Goal: Find specific page/section

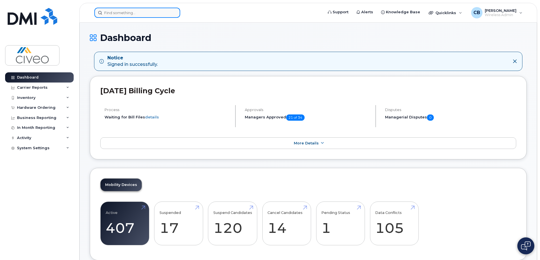
click at [148, 10] on input at bounding box center [137, 13] width 86 height 10
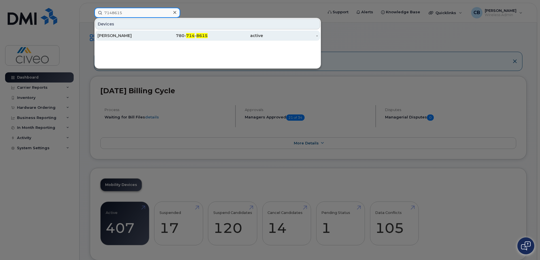
type input "7148615"
click at [148, 35] on div "[PERSON_NAME]" at bounding box center [124, 36] width 55 height 6
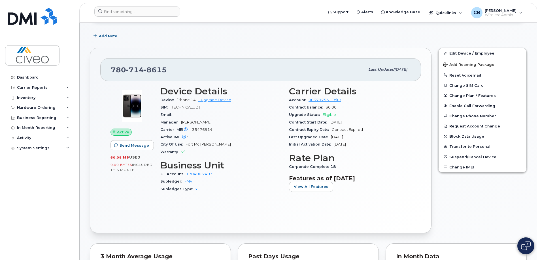
scroll to position [57, 0]
